Goal: Find contact information: Find contact information

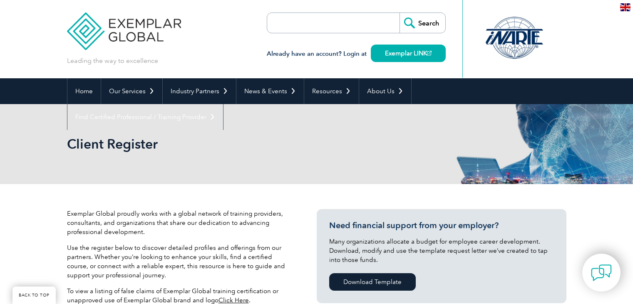
select select "[GEOGRAPHIC_DATA]"
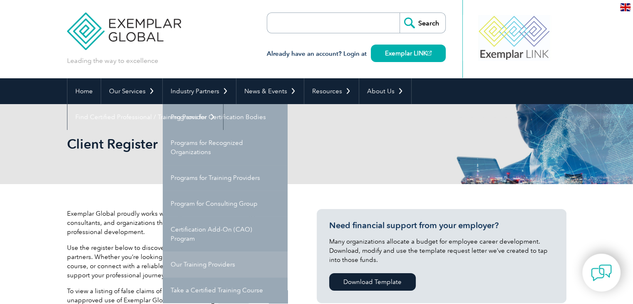
click at [203, 260] on link "Our Training Providers" at bounding box center [225, 264] width 125 height 26
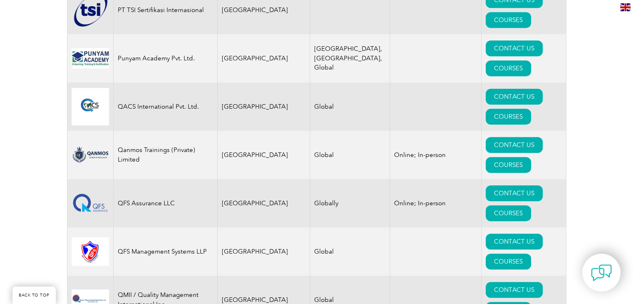
scroll to position [10214, 0]
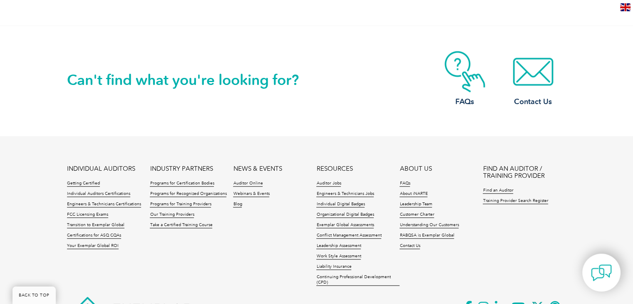
scroll to position [809, 0]
